Goal: Complete application form

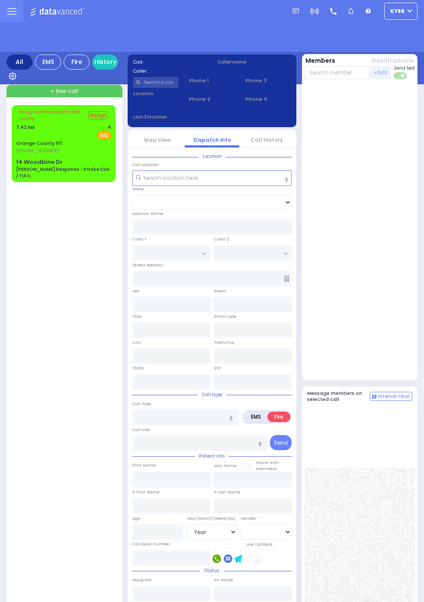
select select "Year"
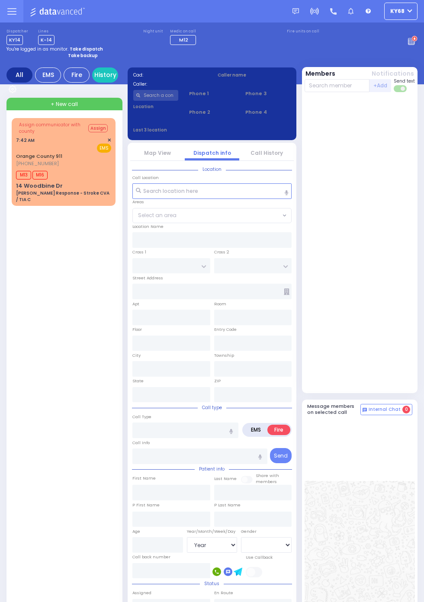
select select "Year"
click at [219, 322] on input "text" at bounding box center [253, 318] width 78 height 16
click at [185, 284] on input "text" at bounding box center [211, 292] width 159 height 16
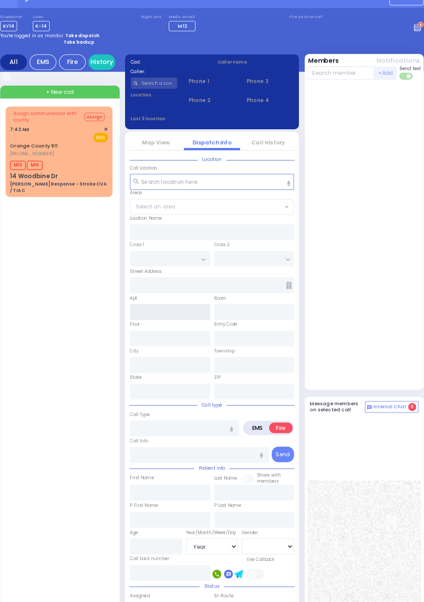
click at [202, 310] on input "text" at bounding box center [171, 318] width 78 height 16
click at [243, 361] on input "text" at bounding box center [253, 369] width 78 height 16
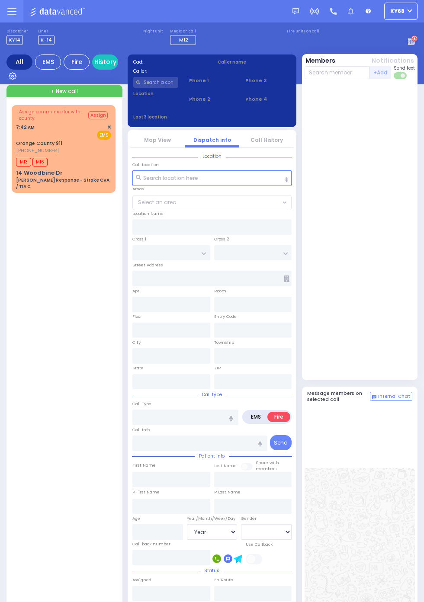
select select "Year"
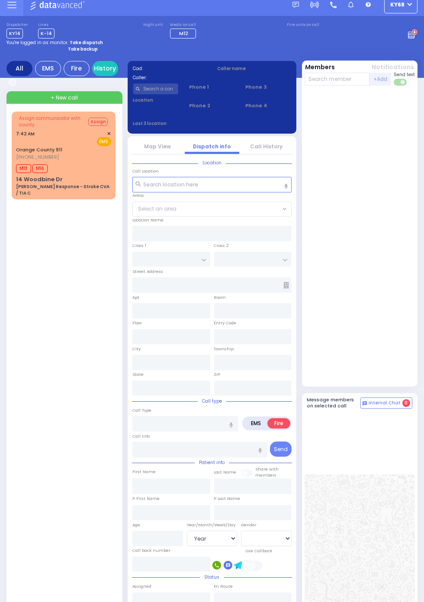
scroll to position [10, 0]
